Goal: Task Accomplishment & Management: Manage account settings

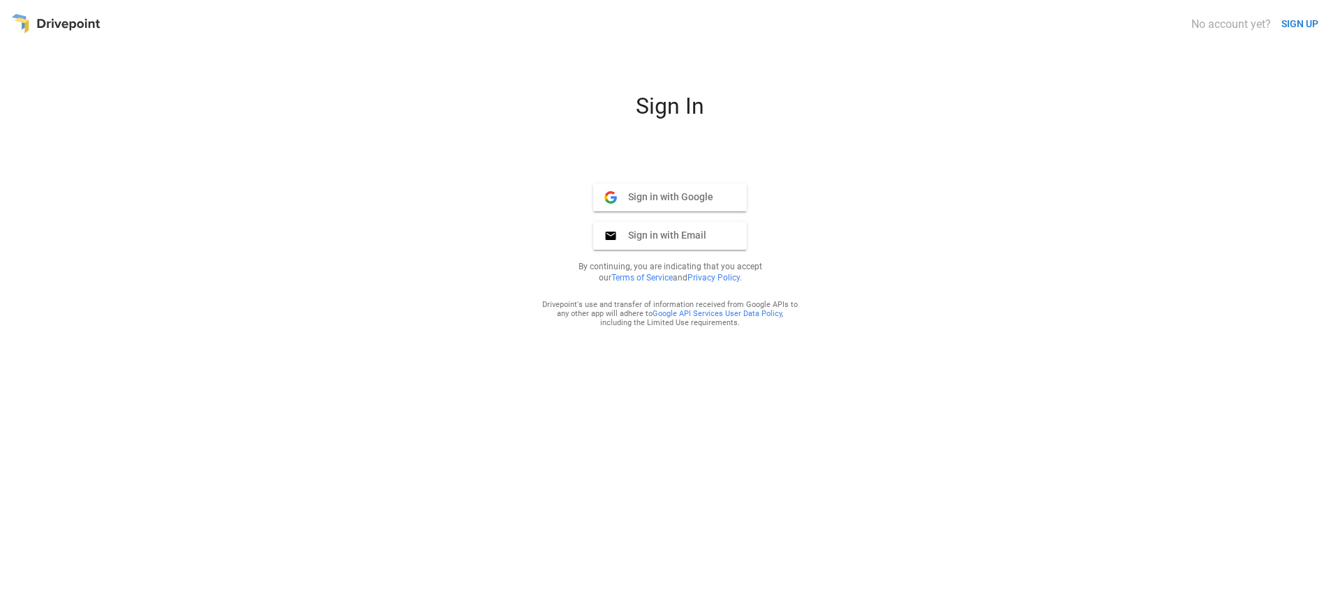
click at [664, 196] on span "Sign in with Google" at bounding box center [665, 197] width 96 height 13
click at [664, 197] on span "Sign in with Google" at bounding box center [665, 197] width 96 height 13
click at [664, 196] on span "Sign in with Google" at bounding box center [665, 197] width 96 height 13
